Goal: Navigation & Orientation: Find specific page/section

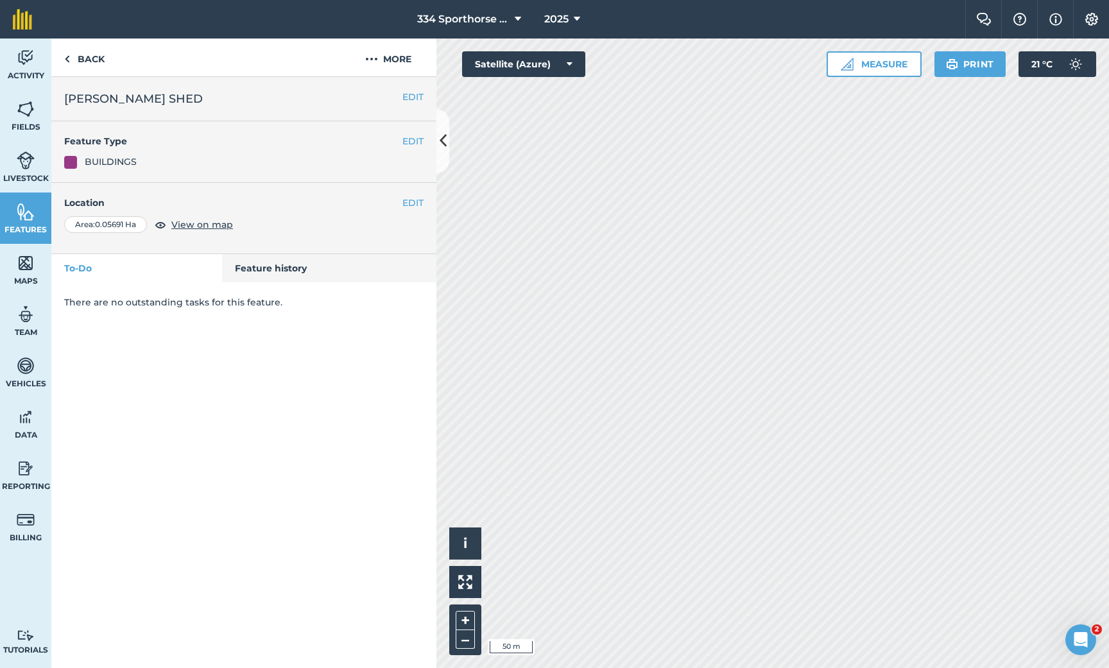
click at [29, 266] on img at bounding box center [26, 263] width 18 height 19
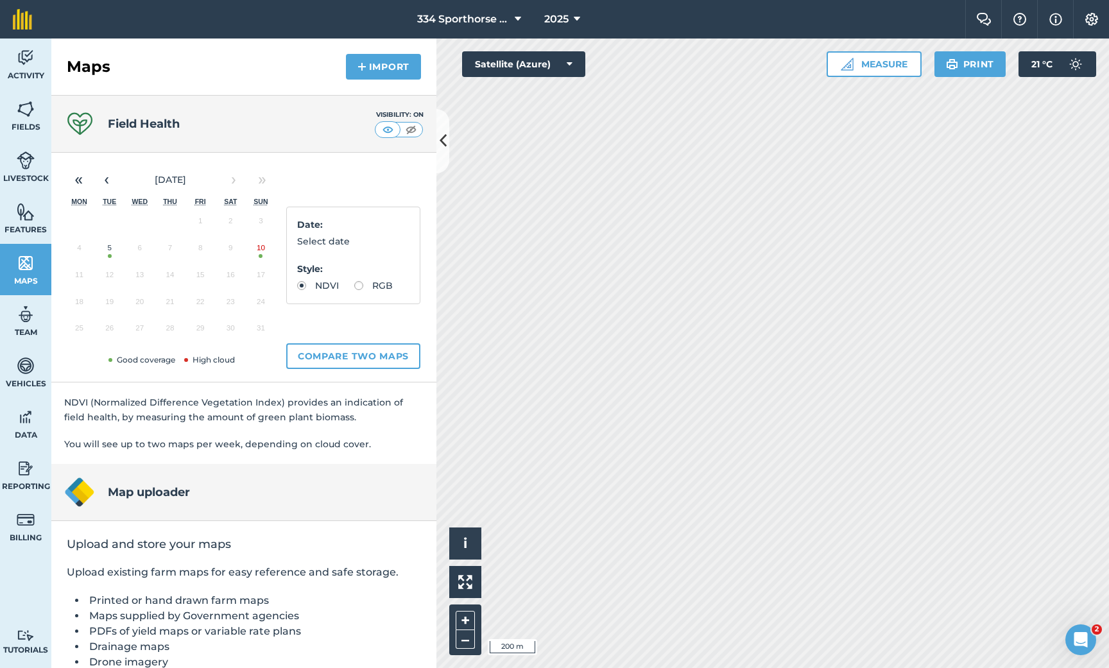
click at [261, 250] on button "10" at bounding box center [261, 251] width 30 height 27
click at [1021, 71] on div "Hello i © 2025 TomTom, Microsoft 200 m + – Satellite (Azure) Low / clouds High …" at bounding box center [773, 354] width 673 height 630
click at [997, 68] on div "Hello i © 2025 TomTom, Microsoft 200 m + – Satellite (Azure) Low / clouds High …" at bounding box center [773, 354] width 673 height 630
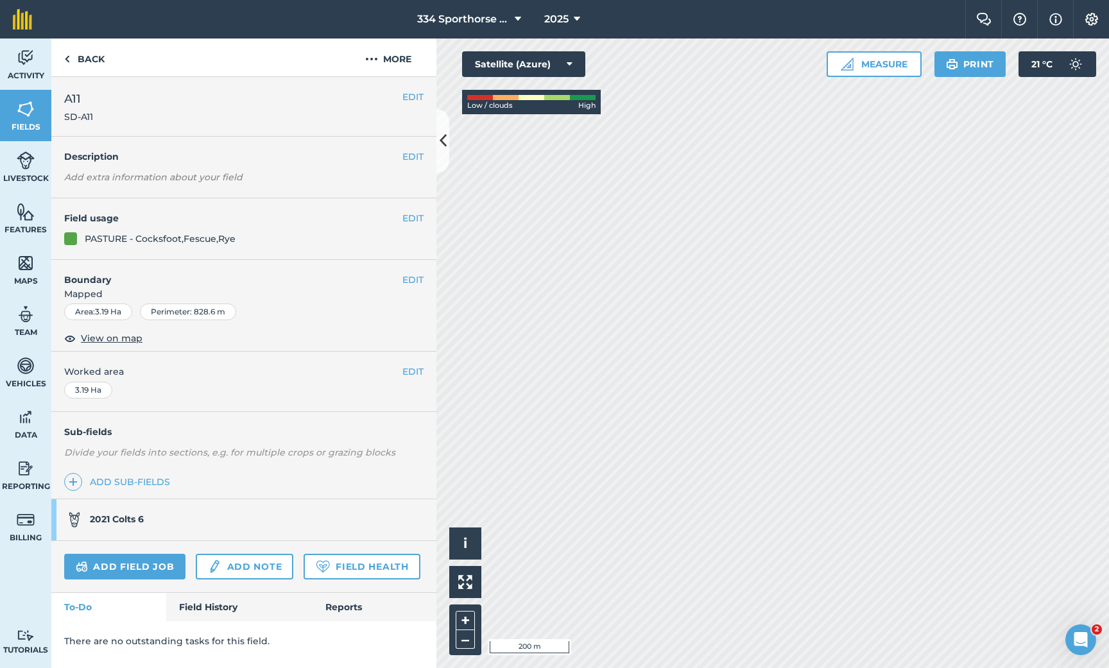
click at [440, 140] on icon at bounding box center [443, 141] width 7 height 22
